Goal: Complete application form: Complete application form

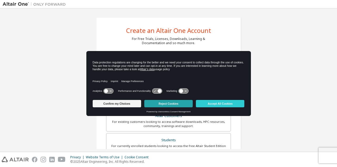
click at [184, 102] on button "Reject Cookies" at bounding box center [168, 103] width 48 height 7
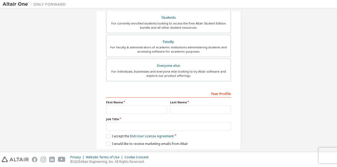
scroll to position [139, 0]
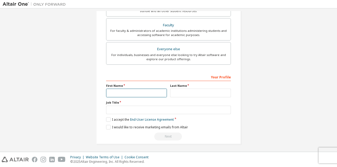
click at [138, 89] on input "text" at bounding box center [136, 93] width 61 height 9
type input "*"
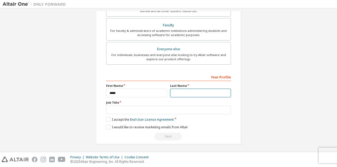
click at [181, 93] on input "text" at bounding box center [200, 93] width 61 height 9
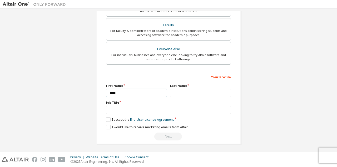
click at [122, 91] on input "*****" at bounding box center [136, 93] width 61 height 9
type input "*********"
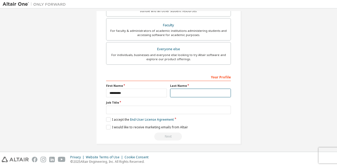
click at [173, 93] on input "text" at bounding box center [200, 93] width 61 height 9
type input "*******"
click at [141, 115] on div "Your Profile First Name ********* Last Name ******* Job Title Please provide St…" at bounding box center [168, 107] width 125 height 68
click at [142, 104] on label "Job Title" at bounding box center [168, 103] width 125 height 4
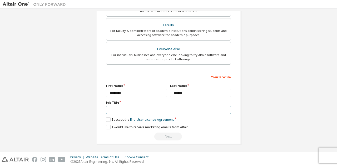
click at [142, 106] on input "text" at bounding box center [168, 110] width 125 height 9
type input "*******"
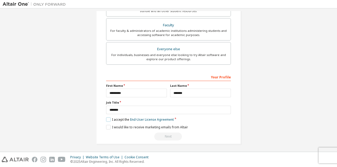
click at [110, 118] on label "I accept the End-User License Agreement" at bounding box center [140, 120] width 68 height 4
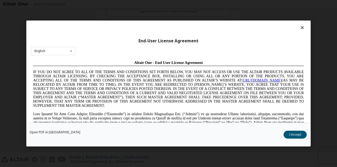
scroll to position [0, 0]
click at [72, 47] on div "End-User License Agreement English English Chinese French German Japanese Korea…" at bounding box center [168, 72] width 285 height 102
click at [71, 52] on icon at bounding box center [71, 51] width 7 height 8
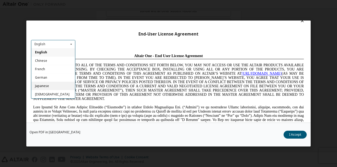
click at [52, 82] on div "Japanese" at bounding box center [53, 86] width 44 height 8
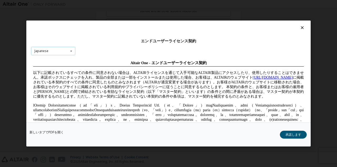
click at [67, 47] on div "Japanese English Chinese French German Japanese Korean Portuguese" at bounding box center [53, 51] width 44 height 9
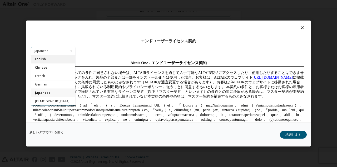
click at [65, 61] on div "English" at bounding box center [53, 59] width 44 height 8
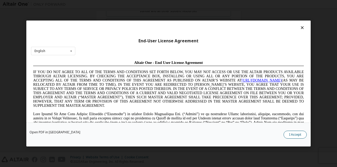
click at [294, 134] on button "I Accept" at bounding box center [295, 135] width 23 height 8
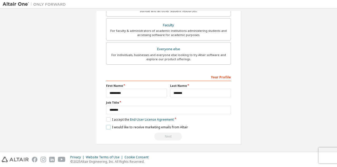
click at [107, 125] on label "I would like to receive marketing emails from Altair" at bounding box center [147, 127] width 82 height 4
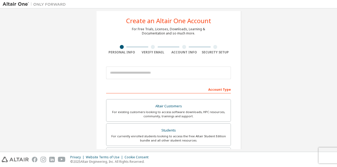
scroll to position [10, 0]
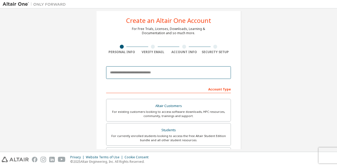
click at [154, 75] on input "email" at bounding box center [168, 72] width 125 height 13
click at [161, 74] on input "email" at bounding box center [168, 72] width 125 height 13
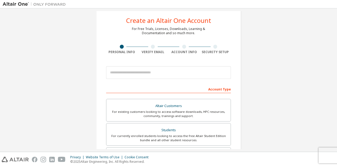
click at [273, 19] on div "Create an Altair One Account For Free Trials, Licenses, Downloads, Learning & D…" at bounding box center [169, 140] width 332 height 279
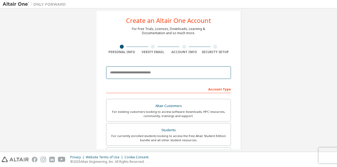
click at [125, 75] on input "email" at bounding box center [168, 72] width 125 height 13
paste input "**********"
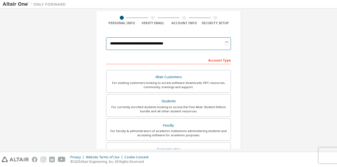
scroll to position [40, 0]
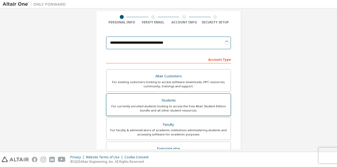
type input "**********"
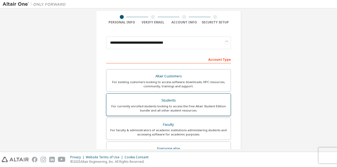
click at [143, 106] on div "For currently enrolled students looking to access the free Altair Student Editi…" at bounding box center [169, 108] width 118 height 8
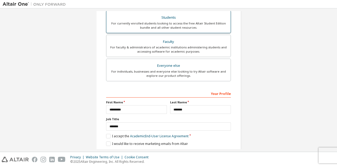
scroll to position [139, 0]
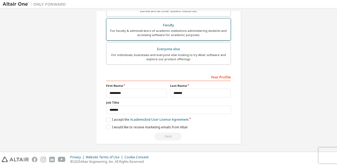
click at [148, 34] on div "For faculty & administrators of academic institutions administering students an…" at bounding box center [169, 33] width 118 height 8
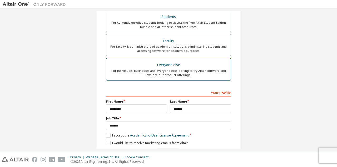
scroll to position [122, 0]
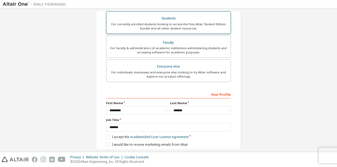
click at [151, 27] on div "For currently enrolled students looking to access the free Altair Student Editi…" at bounding box center [169, 26] width 118 height 8
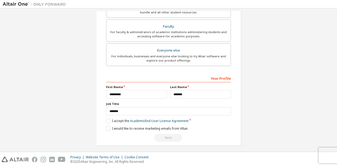
scroll to position [139, 0]
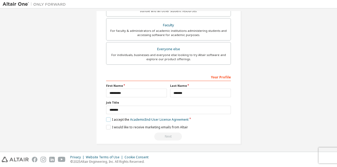
click at [109, 120] on label "I accept the Academic End-User License Agreement" at bounding box center [147, 120] width 82 height 4
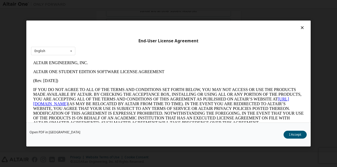
scroll to position [0, 0]
click at [295, 132] on button "I Accept" at bounding box center [295, 135] width 23 height 8
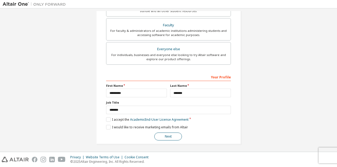
click at [173, 137] on button "Next" at bounding box center [168, 137] width 28 height 8
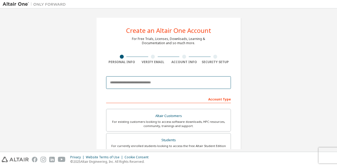
click at [169, 86] on input "email" at bounding box center [168, 82] width 125 height 13
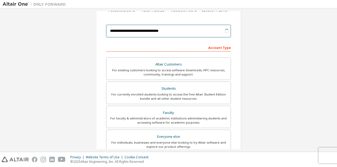
scroll to position [55, 0]
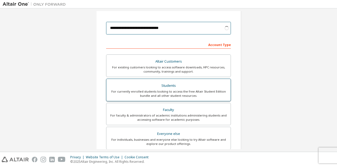
type input "**********"
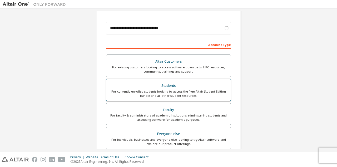
click at [192, 90] on div "For currently enrolled students looking to access the free Altair Student Editi…" at bounding box center [169, 94] width 118 height 8
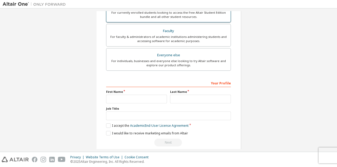
scroll to position [153, 0]
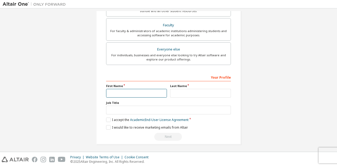
click at [122, 93] on input "text" at bounding box center [136, 93] width 61 height 9
type input "*********"
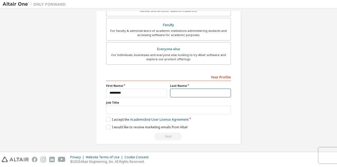
click at [188, 89] on input "text" at bounding box center [200, 93] width 61 height 9
type input "*******"
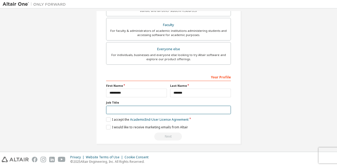
click at [159, 109] on input "text" at bounding box center [168, 110] width 125 height 9
type input "*******"
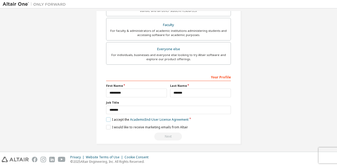
click at [109, 118] on label "I accept the Academic End-User License Agreement" at bounding box center [147, 120] width 82 height 4
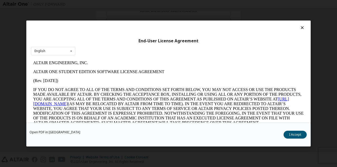
scroll to position [0, 0]
click at [297, 135] on button "I Accept" at bounding box center [295, 135] width 23 height 8
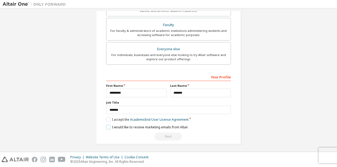
click at [110, 126] on label "I would like to receive marketing emails from Altair" at bounding box center [147, 127] width 82 height 4
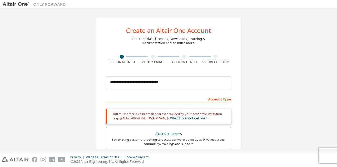
scroll to position [157, 0]
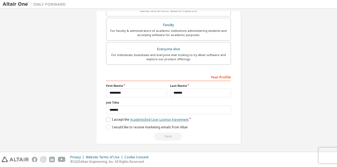
click at [174, 119] on link "Academic End-User License Agreement" at bounding box center [159, 120] width 59 height 4
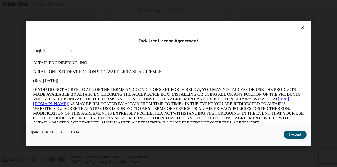
scroll to position [0, 0]
click at [295, 137] on button "I Accept" at bounding box center [295, 135] width 23 height 8
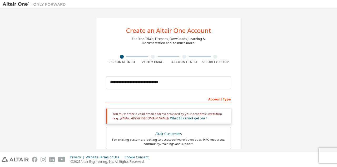
click at [176, 102] on div "Account Type" at bounding box center [168, 99] width 125 height 8
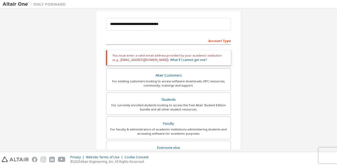
scroll to position [59, 0]
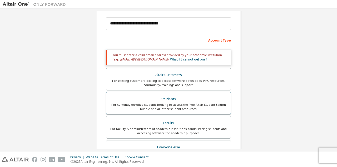
click at [205, 98] on div "Students" at bounding box center [169, 99] width 118 height 7
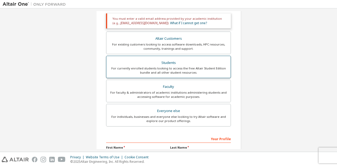
scroll to position [96, 0]
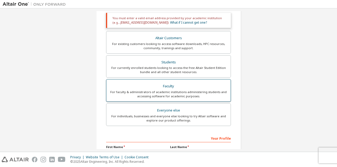
click at [190, 81] on label "Faculty For faculty & administrators of academic institutions administering stu…" at bounding box center [168, 90] width 125 height 23
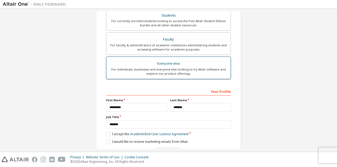
scroll to position [157, 0]
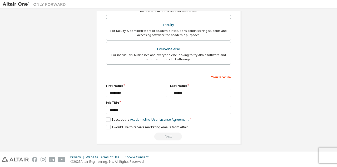
click at [173, 133] on div "Next" at bounding box center [168, 137] width 125 height 8
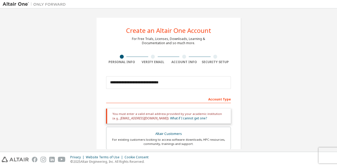
click at [217, 98] on div "Account Type" at bounding box center [168, 99] width 125 height 8
click at [155, 99] on div "Account Type" at bounding box center [168, 99] width 125 height 8
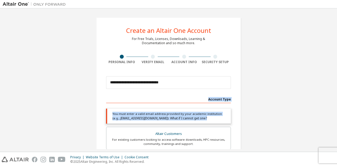
drag, startPoint x: 155, startPoint y: 99, endPoint x: 198, endPoint y: 120, distance: 47.7
click at [198, 120] on div "You must enter a valid email address provided by your academic institution (e.g…" at bounding box center [168, 116] width 125 height 15
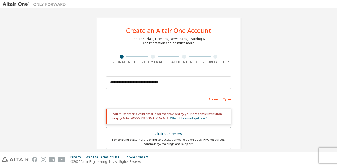
click at [176, 119] on link "What if I cannot get one?" at bounding box center [188, 118] width 37 height 4
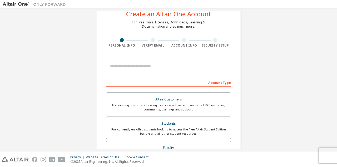
scroll to position [16, 0]
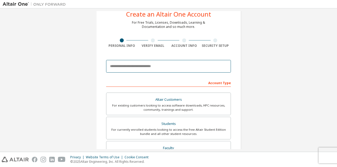
click at [143, 67] on input "email" at bounding box center [168, 66] width 125 height 13
type input "**********"
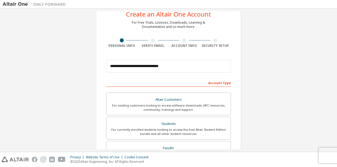
click at [153, 82] on div "Account Type" at bounding box center [168, 83] width 125 height 8
click at [212, 83] on div "Account Type" at bounding box center [168, 83] width 125 height 8
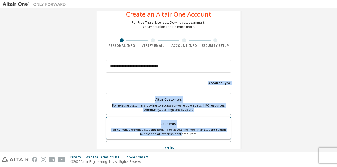
drag, startPoint x: 208, startPoint y: 83, endPoint x: 182, endPoint y: 135, distance: 58.7
click at [186, 129] on div "For currently enrolled students looking to access the free Altair Student Editi…" at bounding box center [169, 132] width 118 height 8
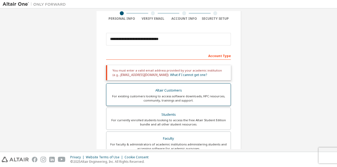
scroll to position [44, 0]
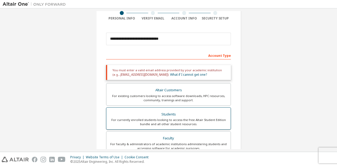
click at [181, 119] on div "For currently enrolled students looking to access the free Altair Student Editi…" at bounding box center [169, 122] width 118 height 8
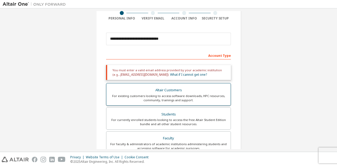
click at [182, 90] on div "Altair Customers" at bounding box center [169, 90] width 118 height 7
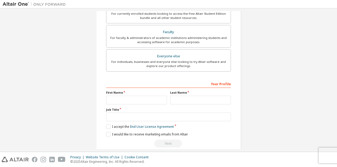
scroll to position [179, 0]
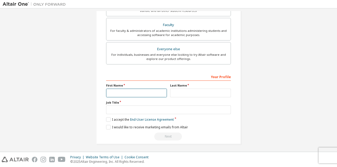
click at [142, 89] on input "text" at bounding box center [136, 93] width 61 height 9
type input "*********"
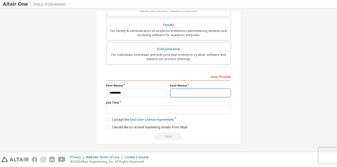
click at [185, 90] on input "text" at bounding box center [200, 93] width 61 height 9
type input "*******"
click at [162, 114] on div "Your Profile First Name ********* Last Name ******* Job Title Please provide St…" at bounding box center [168, 106] width 125 height 68
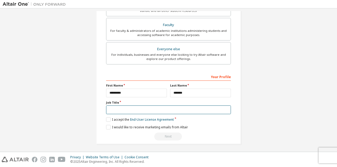
click at [165, 110] on input "text" at bounding box center [168, 110] width 125 height 9
type input "*******"
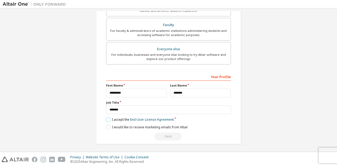
click at [108, 118] on label "I accept the End-User License Agreement" at bounding box center [140, 120] width 68 height 4
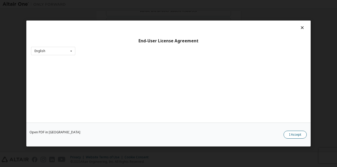
click at [303, 135] on button "I Accept" at bounding box center [295, 135] width 23 height 8
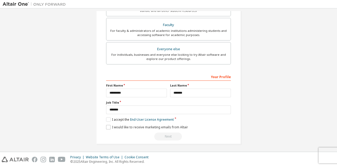
drag, startPoint x: 110, startPoint y: 123, endPoint x: 108, endPoint y: 128, distance: 5.2
click at [108, 128] on div "**********" at bounding box center [168, 106] width 125 height 68
click at [108, 128] on label "I would like to receive marketing emails from Altair" at bounding box center [147, 127] width 82 height 4
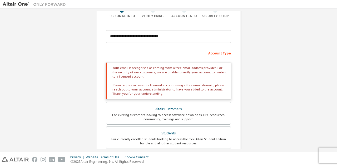
scroll to position [47, 0]
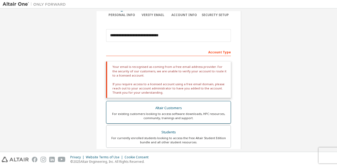
click at [168, 105] on div "Altair Customers" at bounding box center [169, 108] width 118 height 7
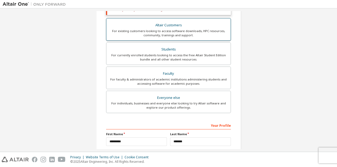
scroll to position [132, 0]
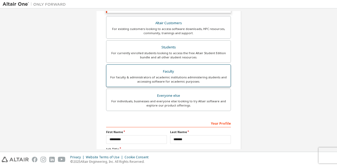
click at [168, 74] on div "Faculty" at bounding box center [169, 71] width 118 height 7
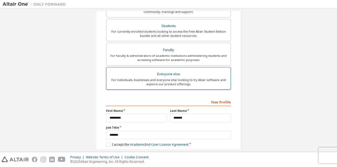
click at [171, 78] on div "For individuals, businesses and everyone else looking to try Altair software an…" at bounding box center [169, 82] width 118 height 8
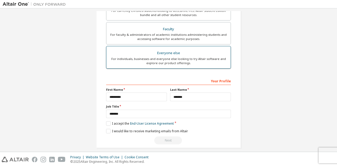
scroll to position [139, 0]
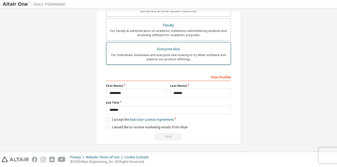
click at [181, 57] on div "For individuals, businesses and everyone else looking to try Altair software an…" at bounding box center [169, 57] width 118 height 8
click at [180, 46] on div "Everyone else" at bounding box center [169, 49] width 118 height 7
click at [106, 118] on div "**********" at bounding box center [168, 11] width 145 height 266
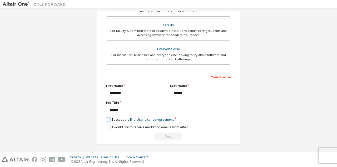
click at [110, 118] on label "I accept the End-User License Agreement" at bounding box center [140, 120] width 68 height 4
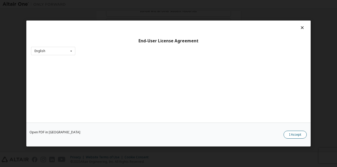
click at [292, 135] on button "I Accept" at bounding box center [295, 135] width 23 height 8
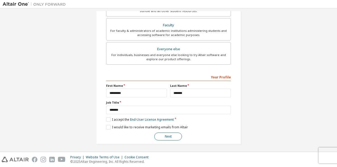
click at [163, 134] on button "Next" at bounding box center [168, 137] width 28 height 8
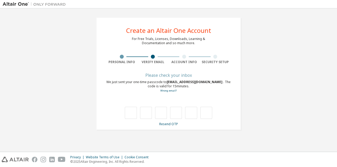
scroll to position [0, 0]
type input "*"
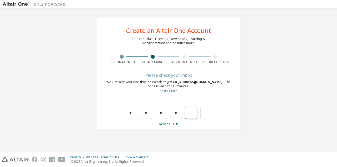
type input "*"
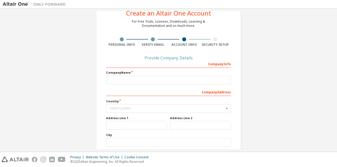
scroll to position [17, 0]
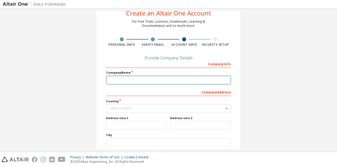
click at [174, 79] on input "text" at bounding box center [168, 80] width 125 height 9
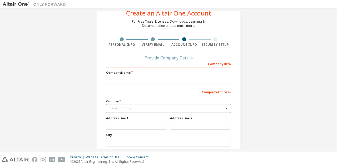
click at [226, 109] on icon at bounding box center [227, 109] width 7 height 8
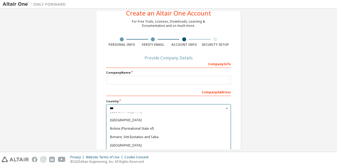
scroll to position [0, 0]
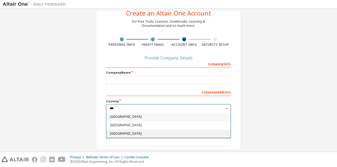
type input "***"
click at [187, 135] on span "Indonesia" at bounding box center [168, 133] width 117 height 3
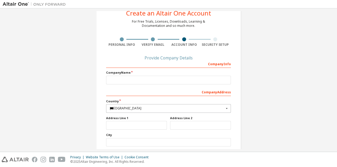
type input "***"
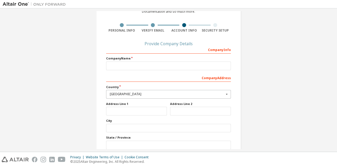
scroll to position [33, 0]
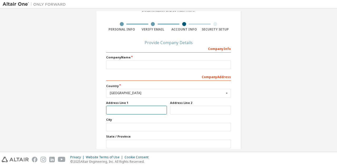
click at [146, 109] on input "text" at bounding box center [136, 110] width 61 height 9
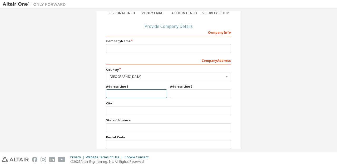
scroll to position [55, 0]
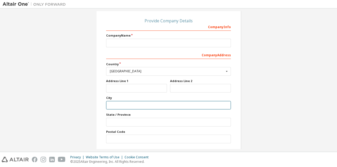
click at [145, 106] on input "text" at bounding box center [168, 105] width 125 height 9
type input "*********"
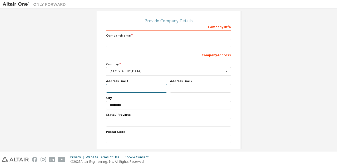
click at [139, 85] on input "text" at bounding box center [136, 88] width 61 height 9
type input "**********"
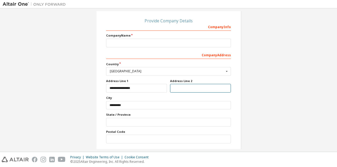
click at [179, 90] on input "text" at bounding box center [200, 88] width 61 height 9
type input "*"
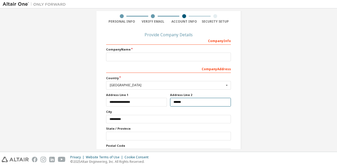
scroll to position [39, 0]
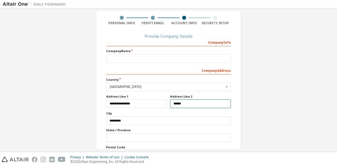
type input "******"
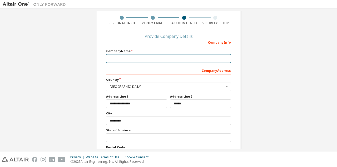
click at [155, 57] on input "text" at bounding box center [168, 58] width 125 height 9
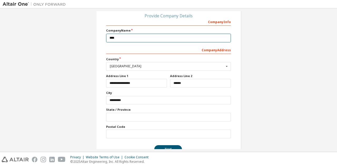
scroll to position [61, 0]
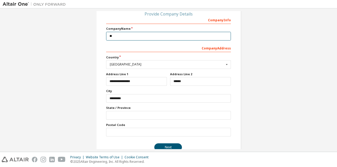
type input "*"
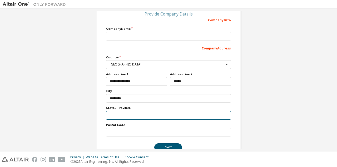
click at [142, 113] on input "text" at bounding box center [168, 115] width 125 height 9
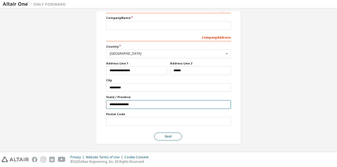
type input "**********"
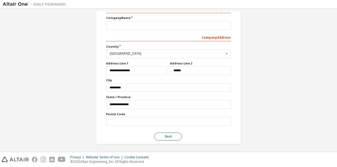
click at [174, 136] on button "Next" at bounding box center [168, 137] width 28 height 8
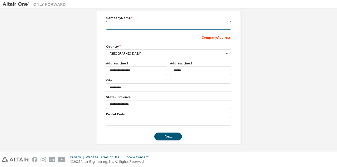
type input "*"
type input "**********"
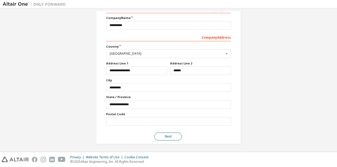
click at [171, 134] on button "Next" at bounding box center [168, 137] width 28 height 8
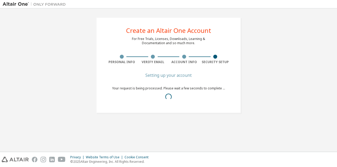
scroll to position [0, 0]
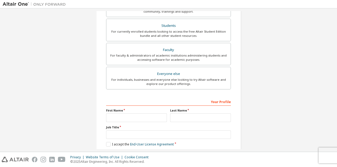
scroll to position [139, 0]
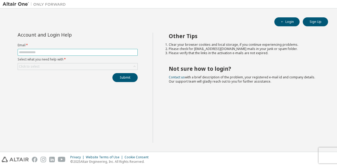
click at [62, 52] on input "text" at bounding box center [78, 52] width 118 height 4
type input "**********"
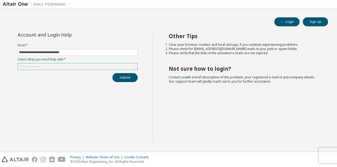
click at [81, 67] on div "Click to select" at bounding box center [78, 67] width 120 height 6
